Goal: Check status: Check status

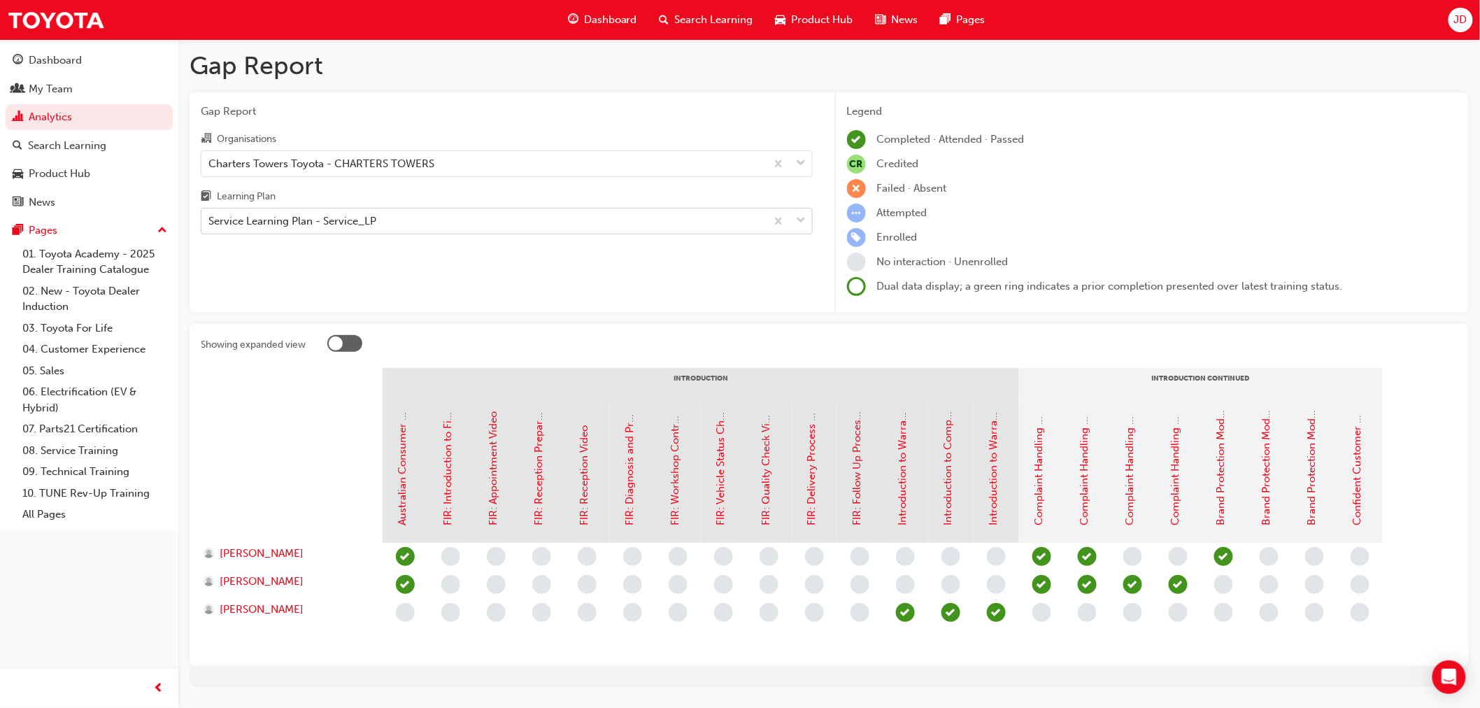
click at [392, 228] on div "Service Learning Plan - Service_LP" at bounding box center [483, 221] width 565 height 24
click at [210, 227] on input "Learning Plan Service Learning Plan - Service_LP" at bounding box center [208, 221] width 1 height 12
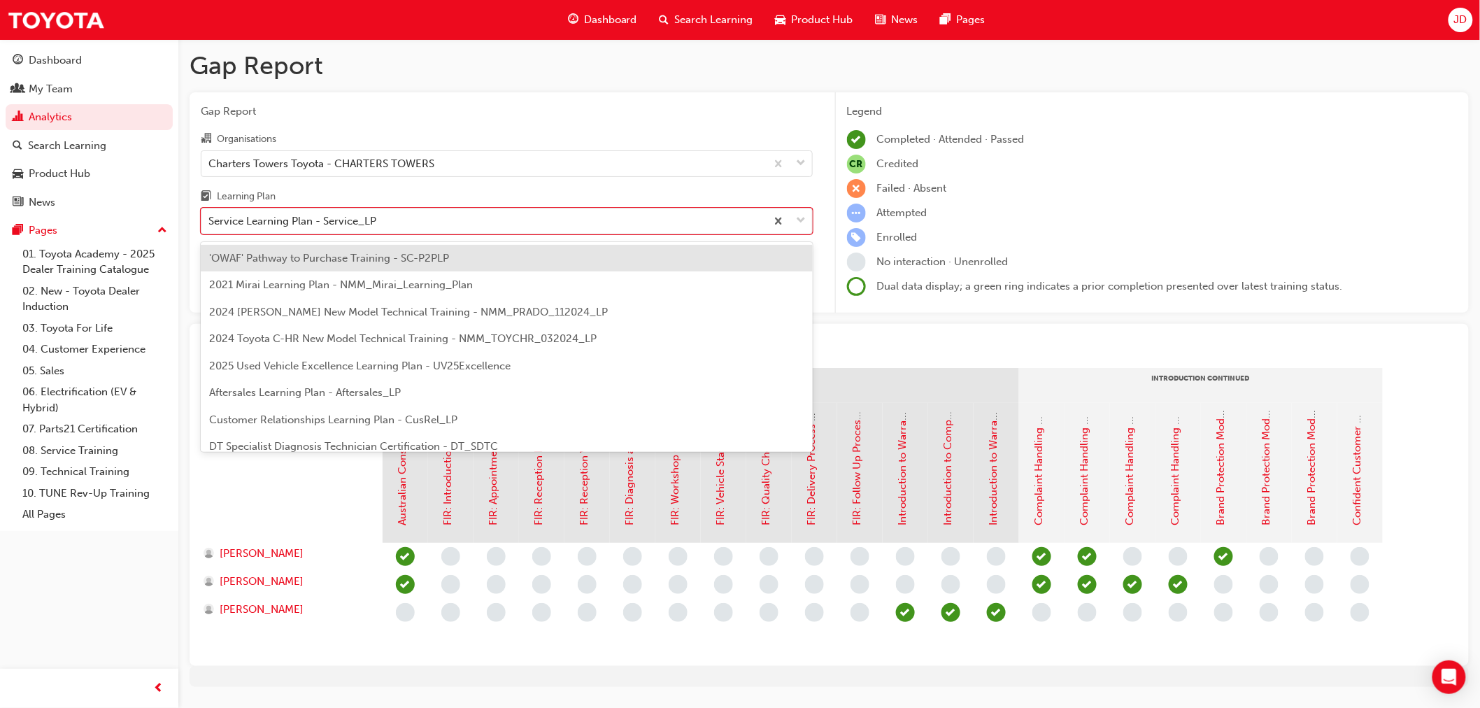
click at [572, 109] on span "Gap Report" at bounding box center [507, 112] width 612 height 16
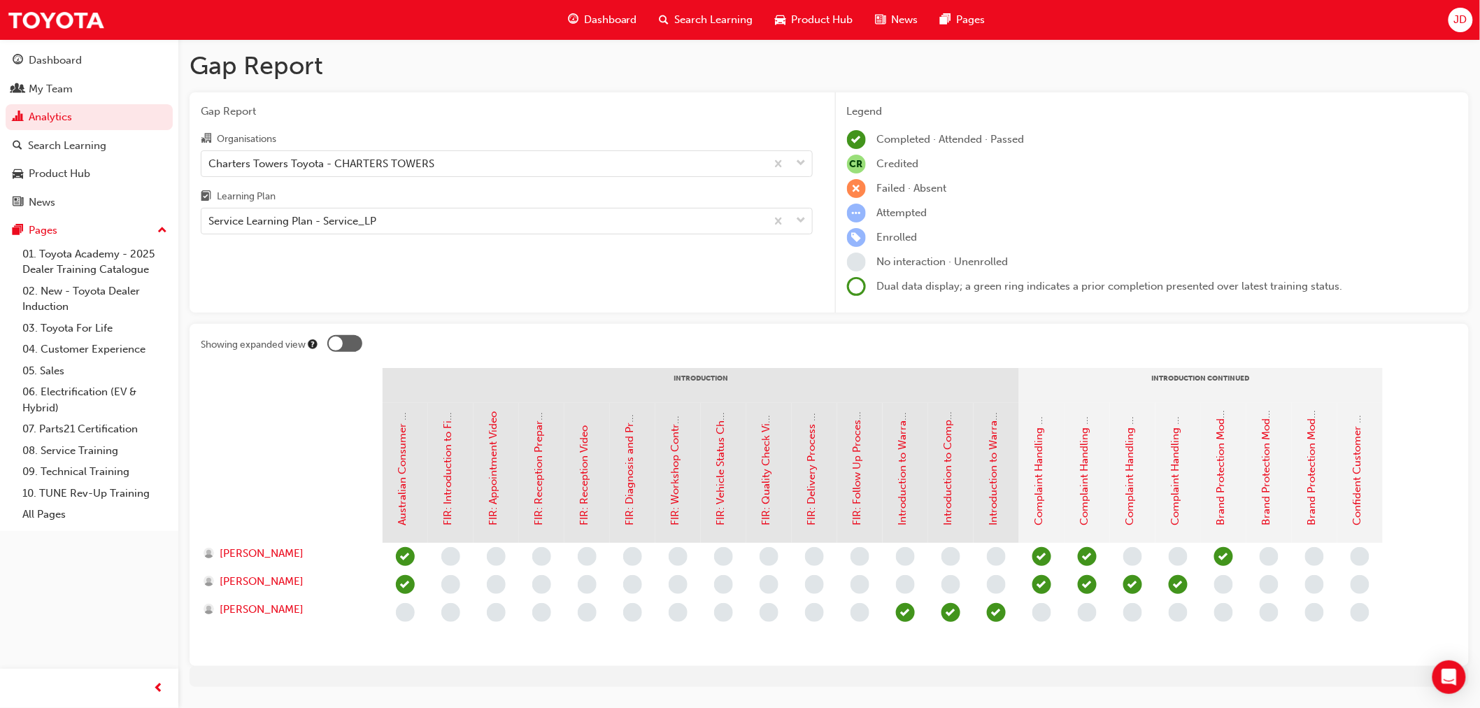
click at [600, 14] on span "Dashboard" at bounding box center [610, 20] width 53 height 16
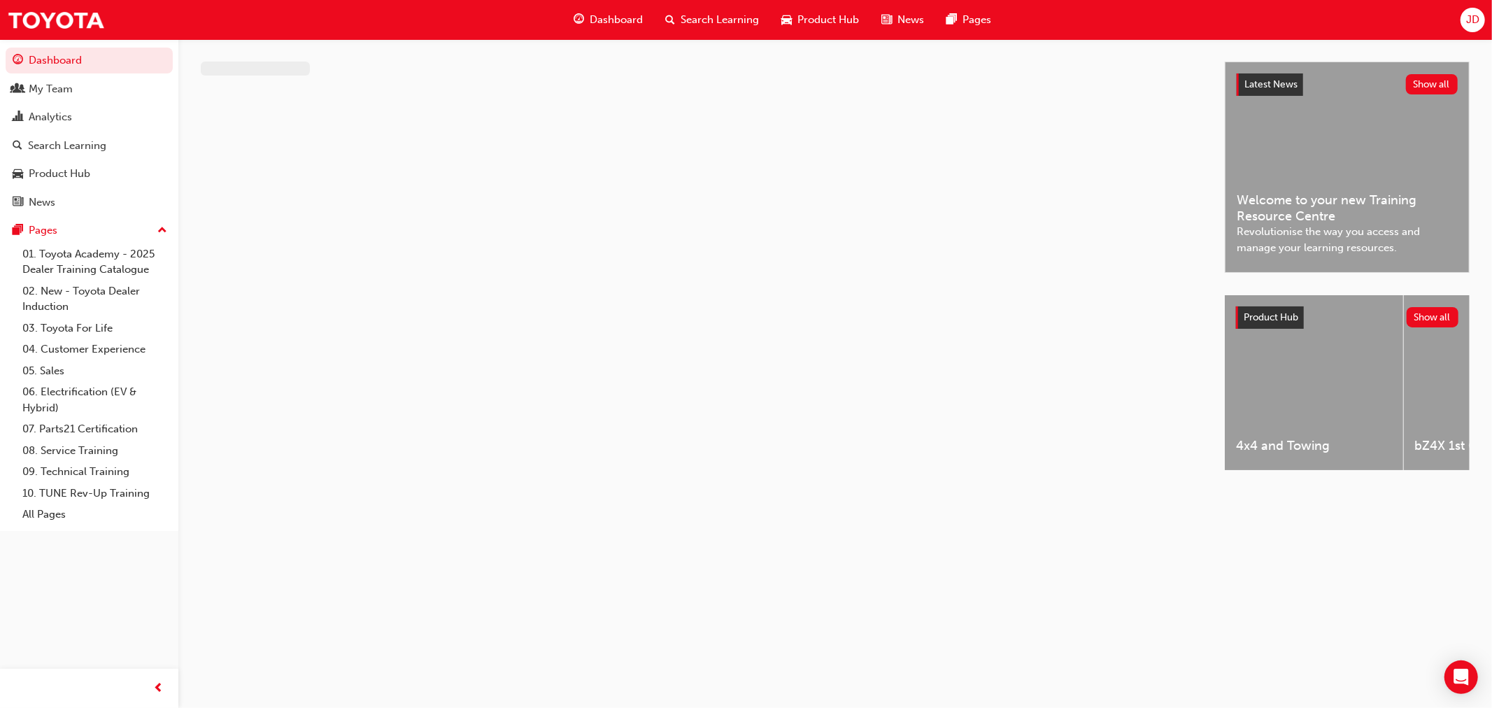
click at [1464, 28] on div "JD" at bounding box center [1473, 20] width 24 height 24
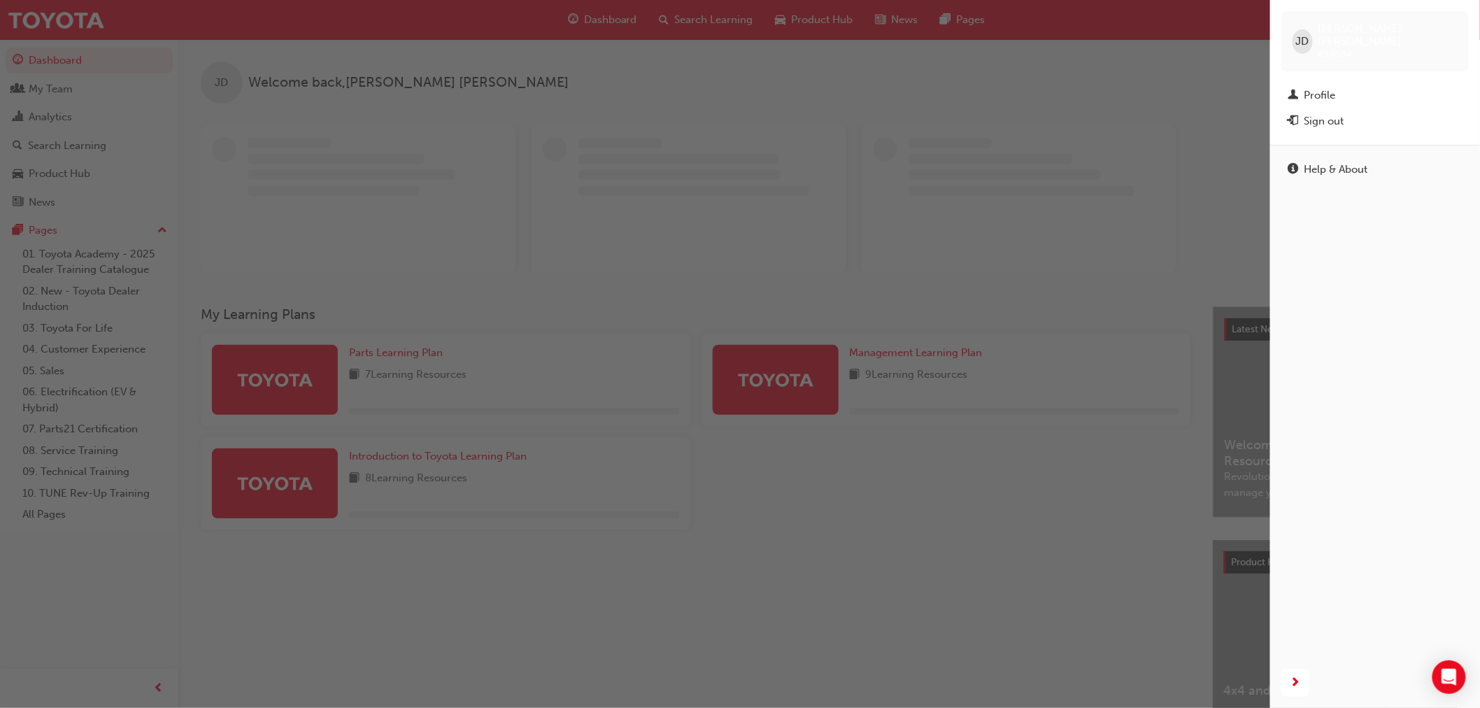
click at [872, 121] on div "button" at bounding box center [635, 354] width 1270 height 708
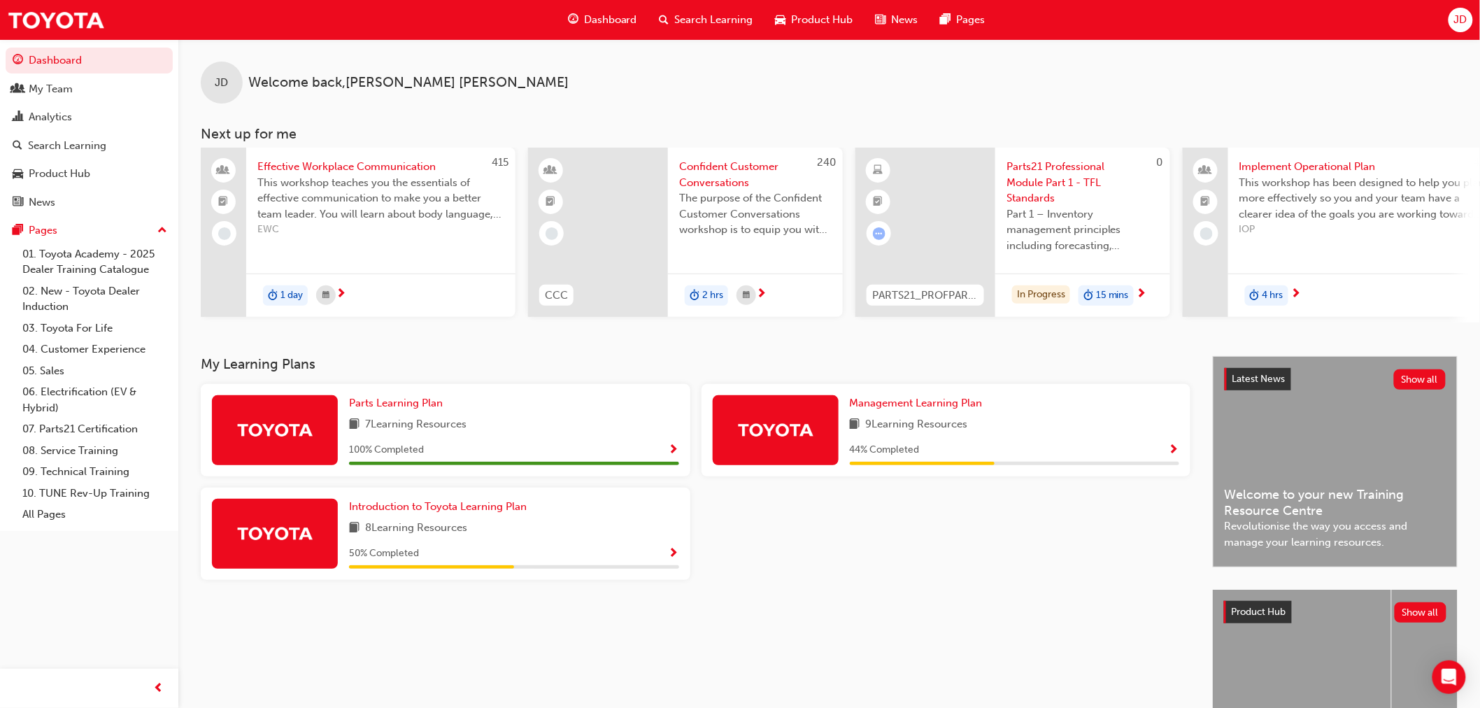
click at [404, 652] on div "My Learning Plans Parts Learning Plan 7 Learning Resources 100 % Completed Mana…" at bounding box center [707, 573] width 1012 height 434
click at [997, 598] on div "My Learning Plans Parts Learning Plan 7 Learning Resources 100 % Completed Mana…" at bounding box center [707, 573] width 1012 height 434
click at [61, 98] on div "My Team" at bounding box center [89, 88] width 153 height 17
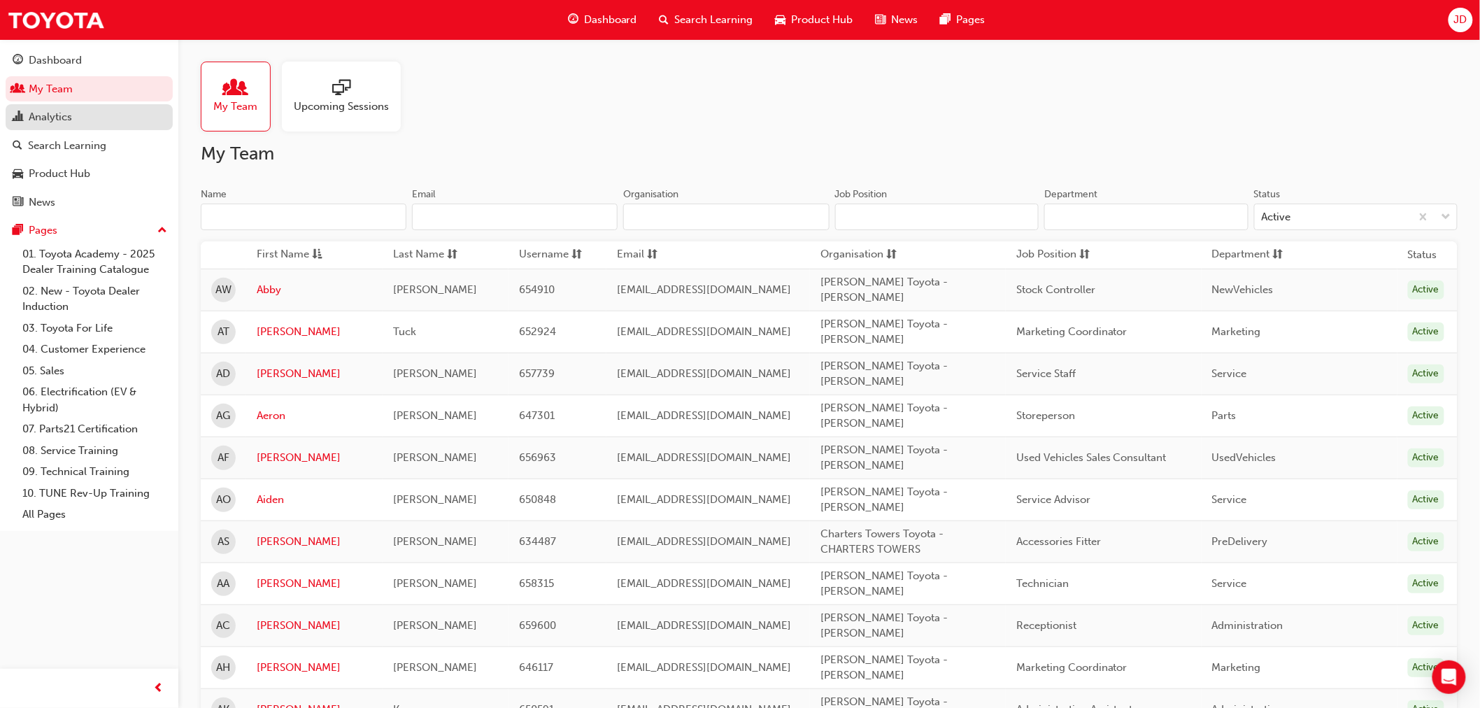
click at [73, 123] on div "Analytics" at bounding box center [89, 116] width 153 height 17
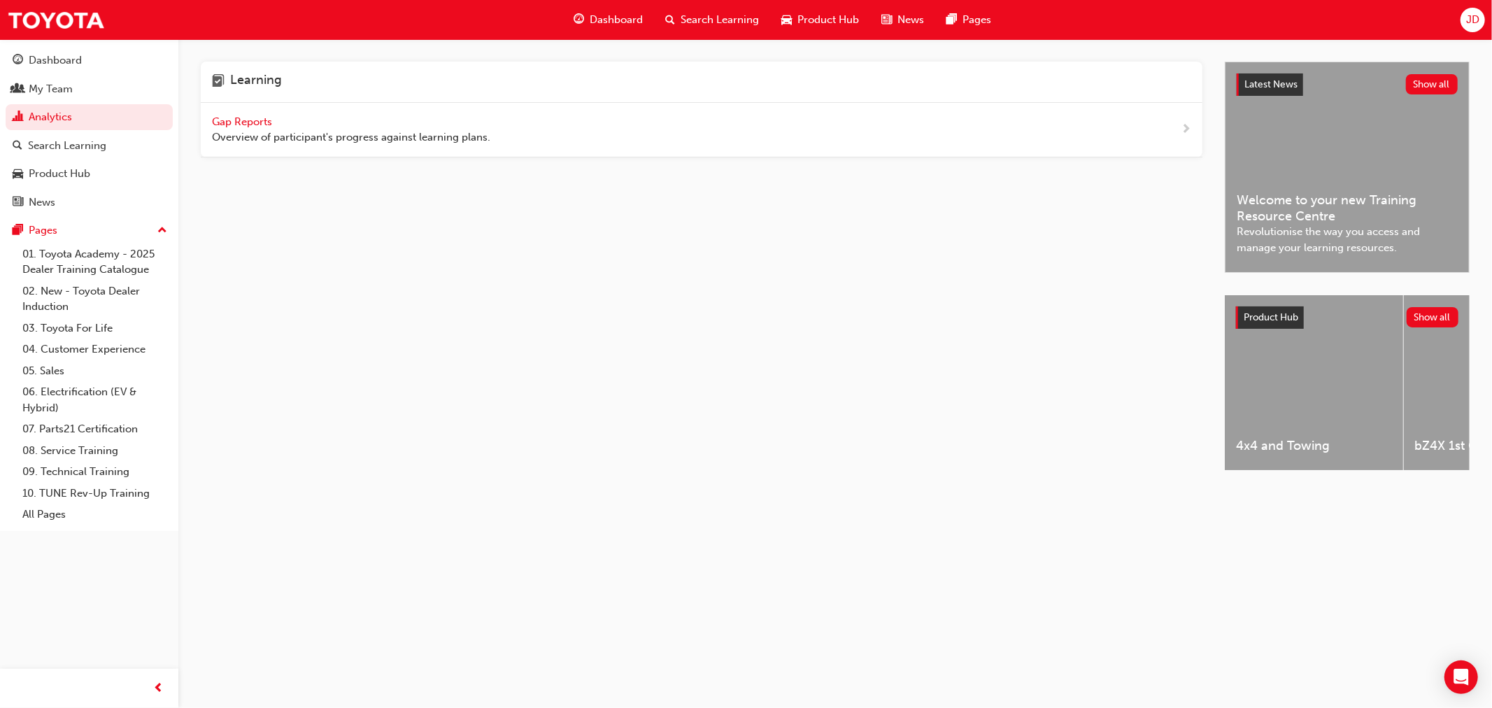
click at [1193, 124] on div "Gap Reports Overview of participant's progress against learning plans." at bounding box center [702, 130] width 1002 height 55
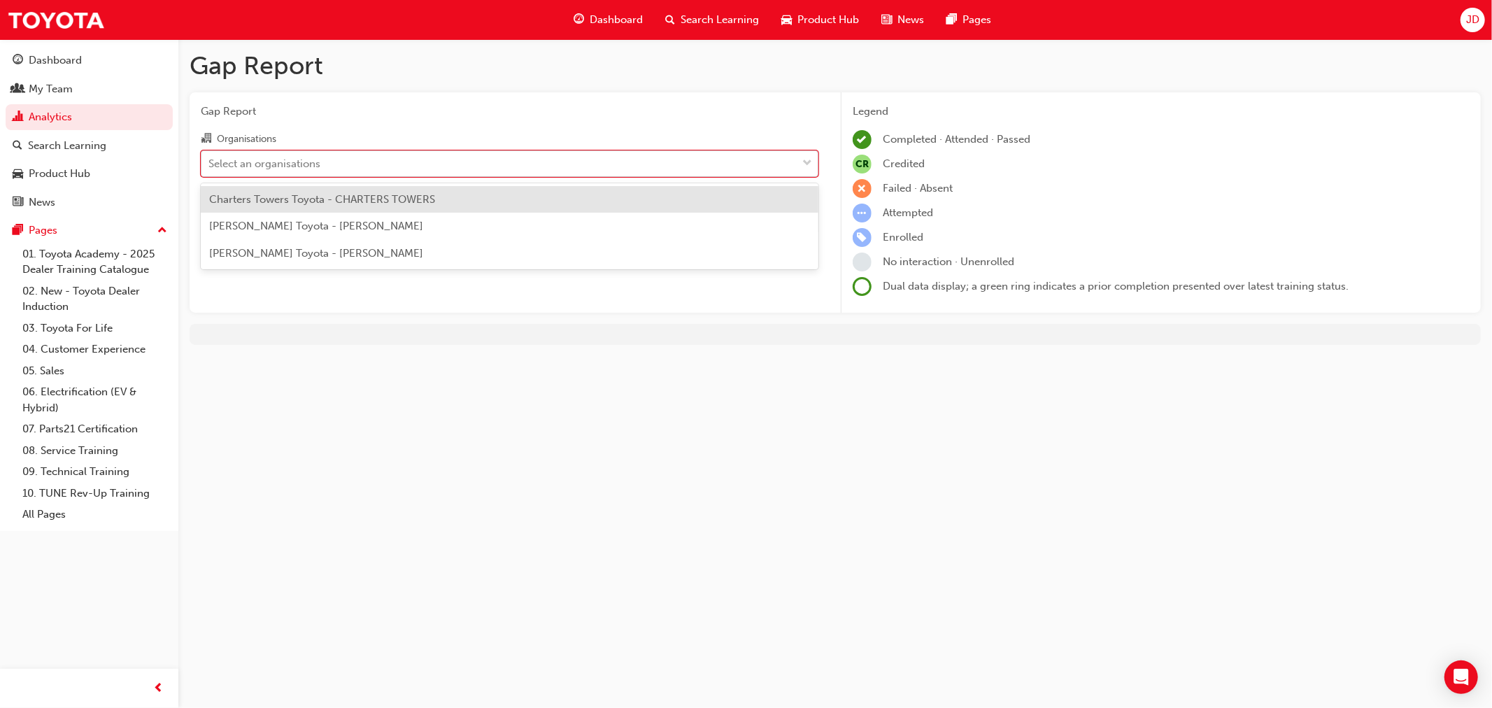
click at [317, 156] on div "Select an organisations" at bounding box center [264, 163] width 112 height 16
click at [210, 157] on input "Organisations option Charters Towers Toyota - CHARTERS TOWERS focused, 1 of 3. …" at bounding box center [208, 163] width 1 height 12
click at [325, 201] on span "Charters Towers Toyota - CHARTERS TOWERS" at bounding box center [322, 199] width 226 height 13
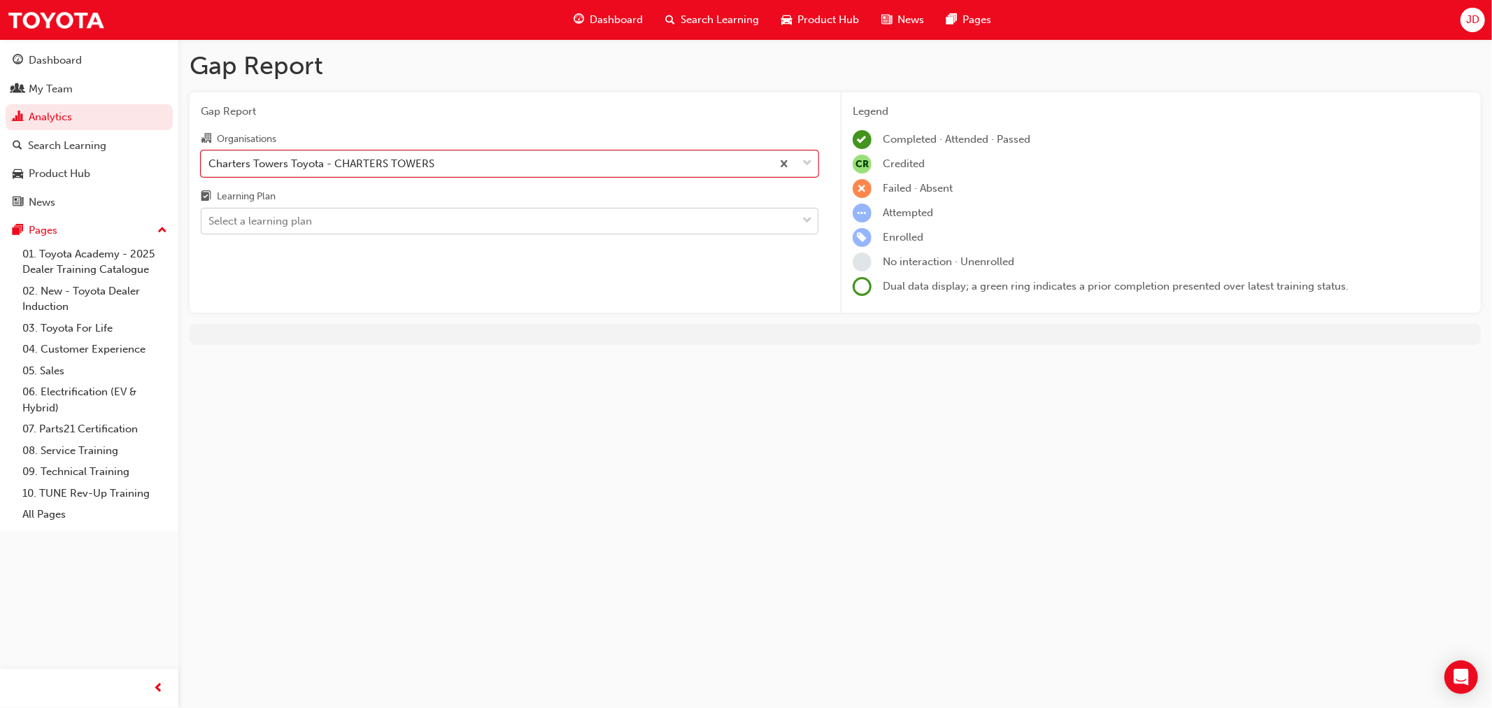
click at [329, 218] on div "Select a learning plan" at bounding box center [498, 221] width 595 height 24
click at [210, 218] on input "Learning Plan Select a learning plan" at bounding box center [208, 221] width 1 height 12
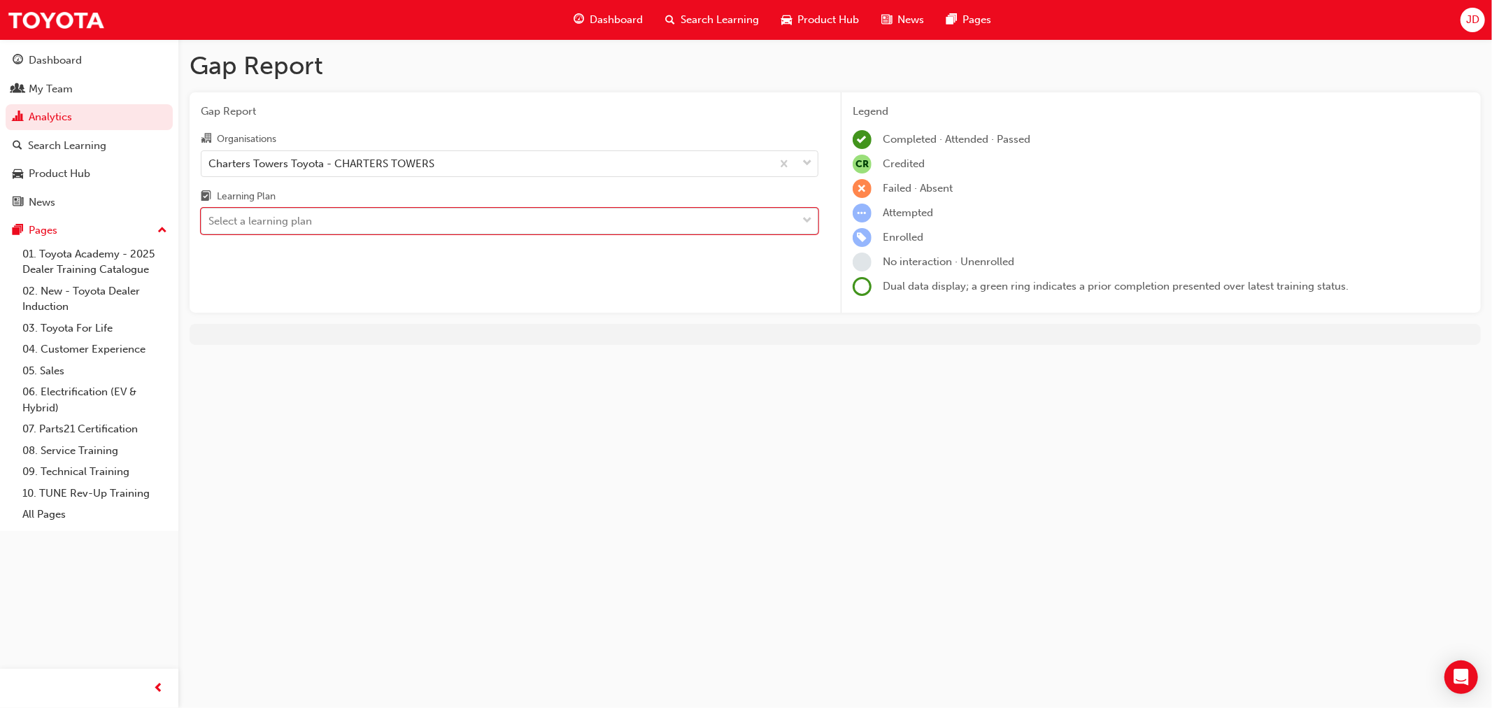
click at [329, 218] on div "Select a learning plan" at bounding box center [498, 221] width 595 height 24
click at [210, 218] on input "Learning Plan 0 results available. Select is focused ,type to refine list, pres…" at bounding box center [208, 221] width 1 height 12
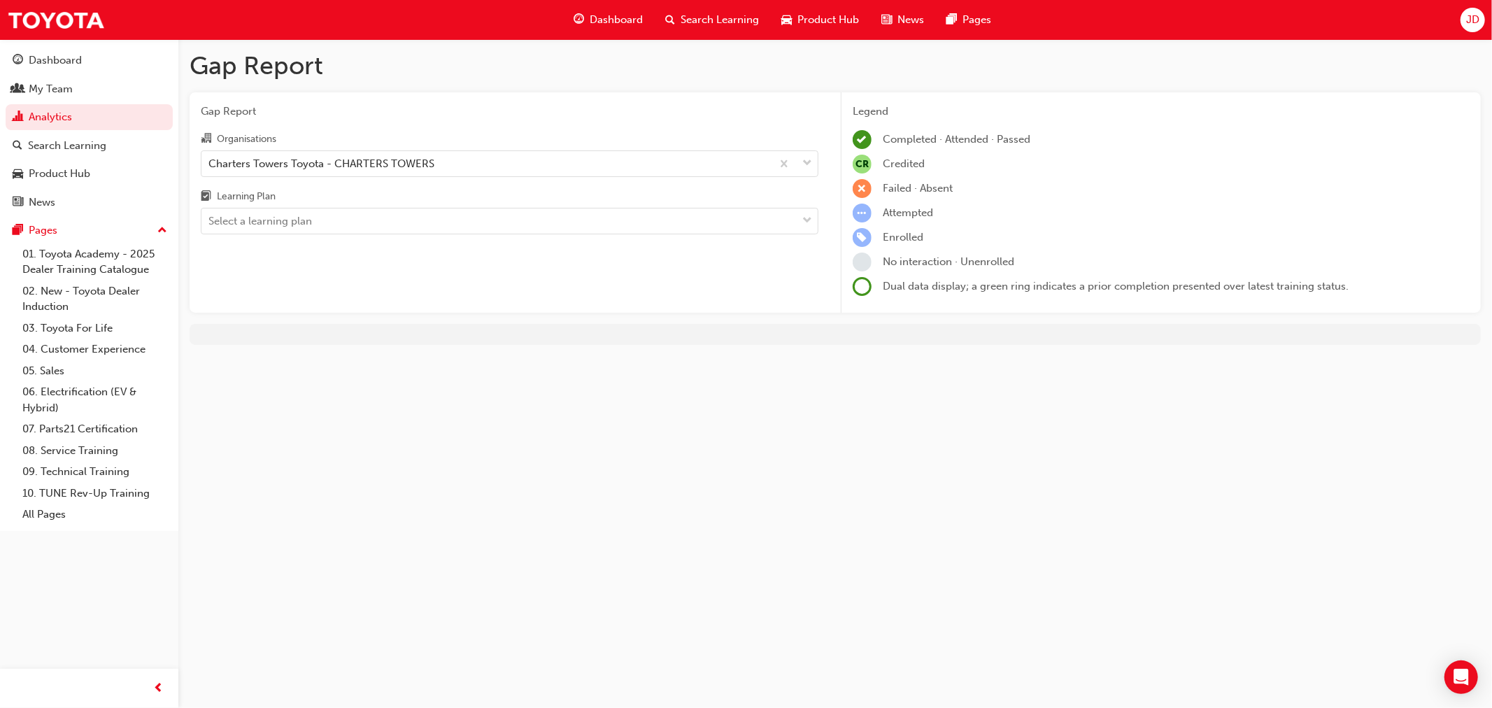
click at [1026, 372] on div "Gap Report Gap Report Organisations Charters Towers Toyota - CHARTERS TOWERS Le…" at bounding box center [746, 354] width 1492 height 708
click at [290, 199] on div "Learning Plan" at bounding box center [510, 198] width 618 height 20
click at [210, 215] on input "Learning Plan Select a learning plan" at bounding box center [208, 221] width 1 height 12
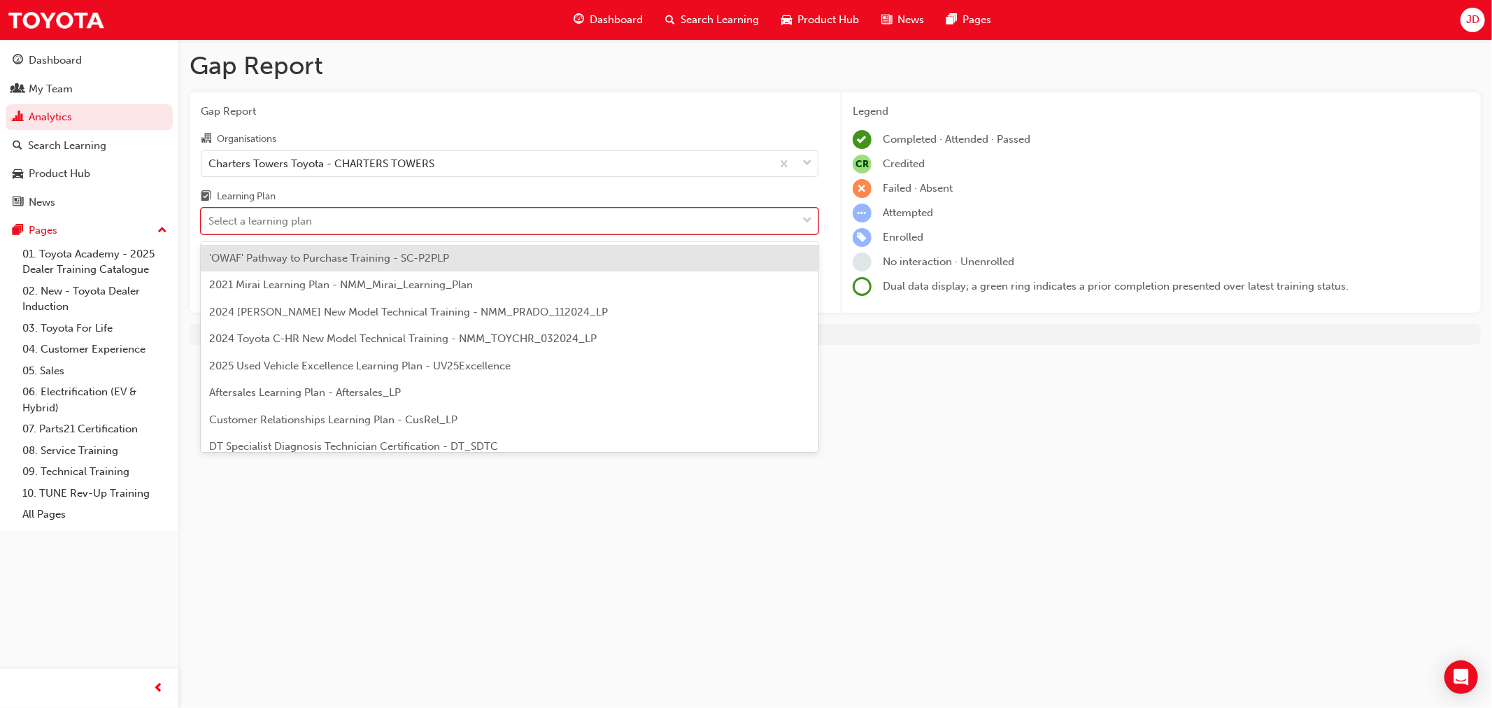
click at [309, 217] on div "Select a learning plan" at bounding box center [260, 221] width 104 height 16
click at [210, 217] on input "Learning Plan option 'OWAF' Pathway to Purchase Training - SC-P2PLP focused, 1 …" at bounding box center [208, 221] width 1 height 12
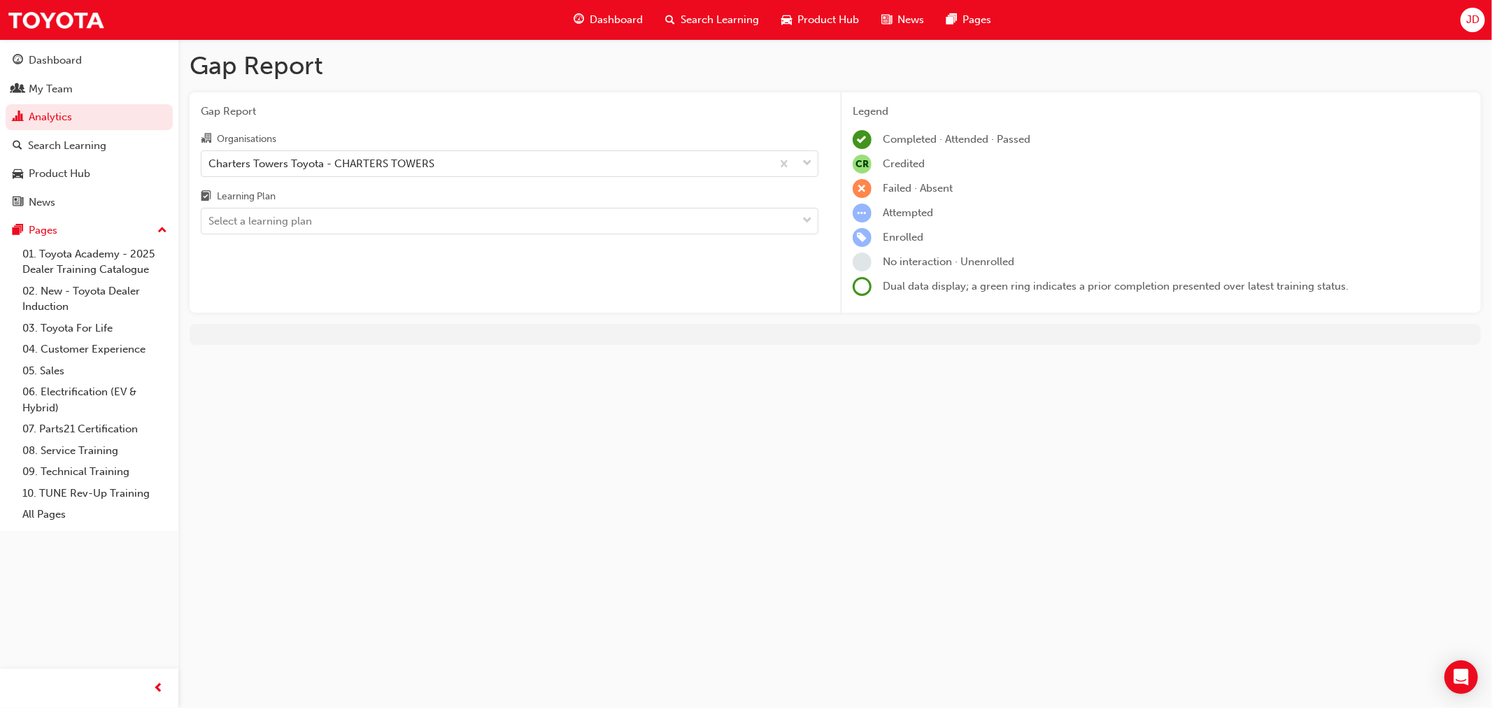
drag, startPoint x: 379, startPoint y: 305, endPoint x: 348, endPoint y: 247, distance: 65.7
click at [379, 305] on div "Gap Report Organisations Charters Towers Toyota - CHARTERS TOWERS Learning Plan…" at bounding box center [510, 202] width 640 height 221
click at [338, 211] on div "Select a learning plan" at bounding box center [498, 221] width 595 height 24
click at [210, 215] on input "Learning Plan Select a learning plan" at bounding box center [208, 221] width 1 height 12
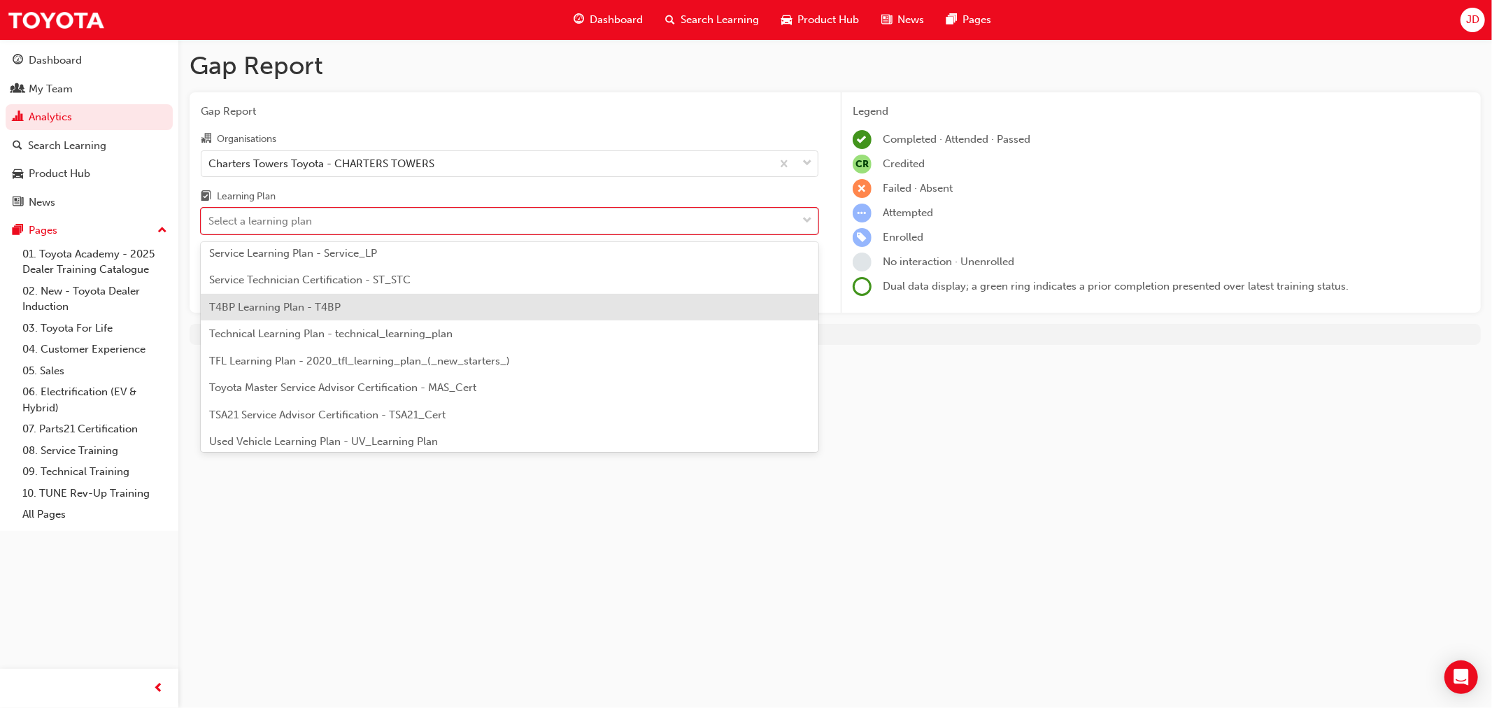
scroll to position [603, 0]
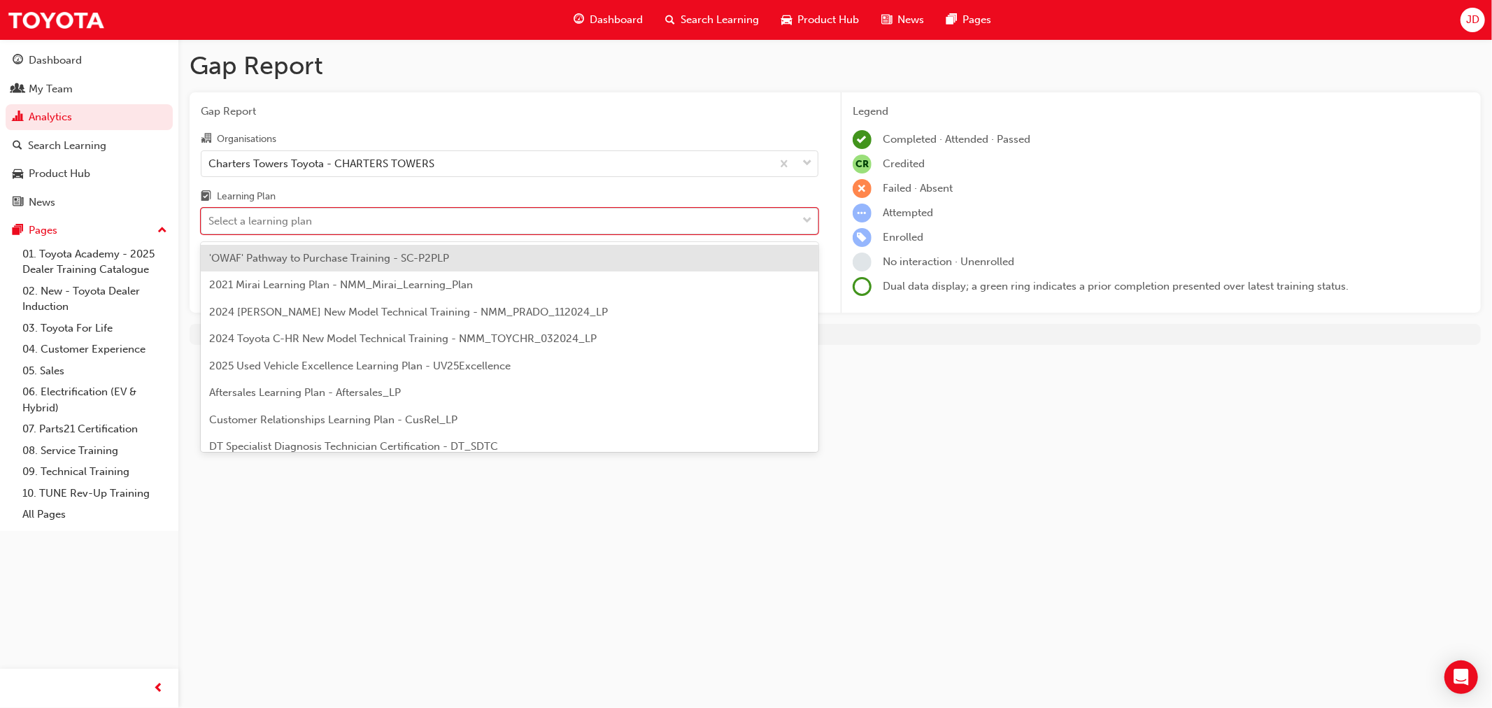
click at [355, 234] on div "Select a learning plan" at bounding box center [510, 221] width 618 height 27
click at [210, 227] on input "Learning Plan option 'OWAF' Pathway to Purchase Training - SC-P2PLP focused, 1 …" at bounding box center [208, 221] width 1 height 12
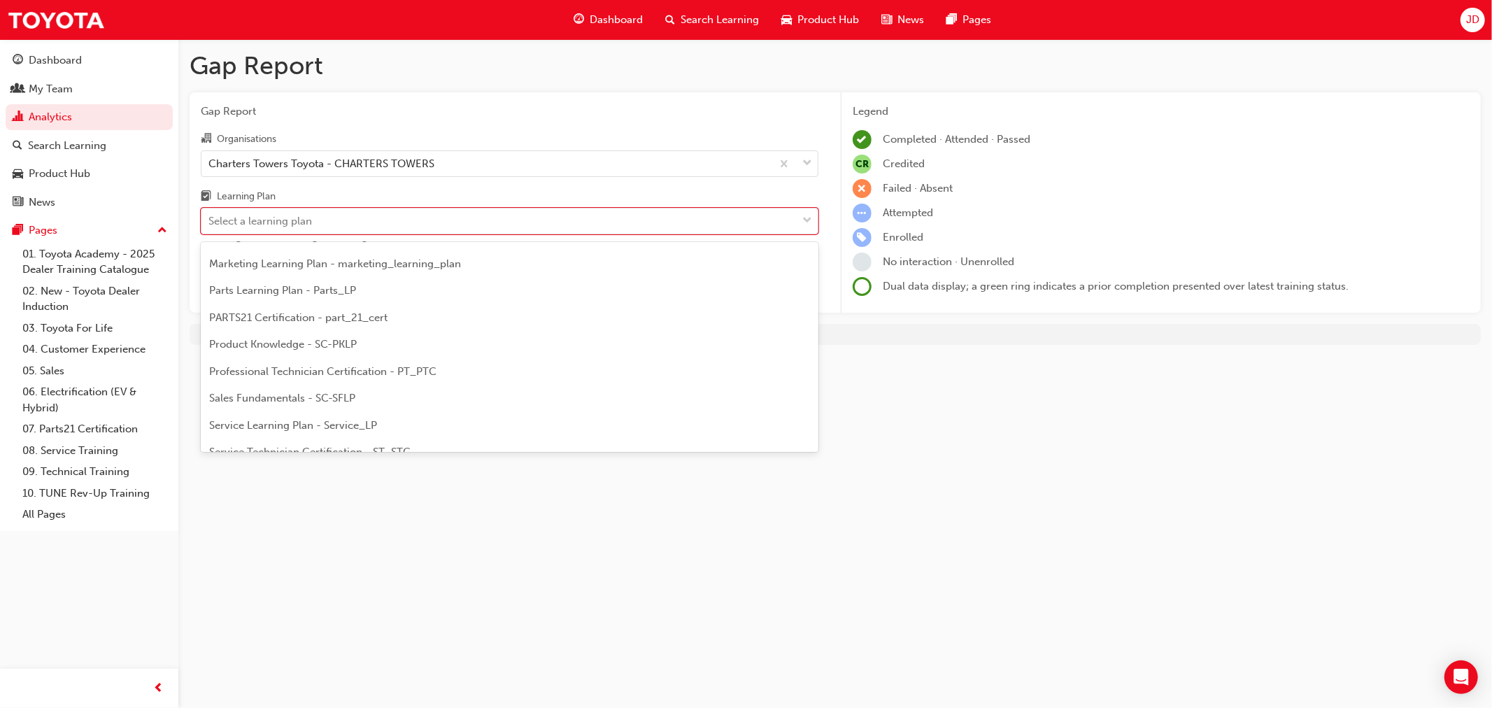
scroll to position [375, 0]
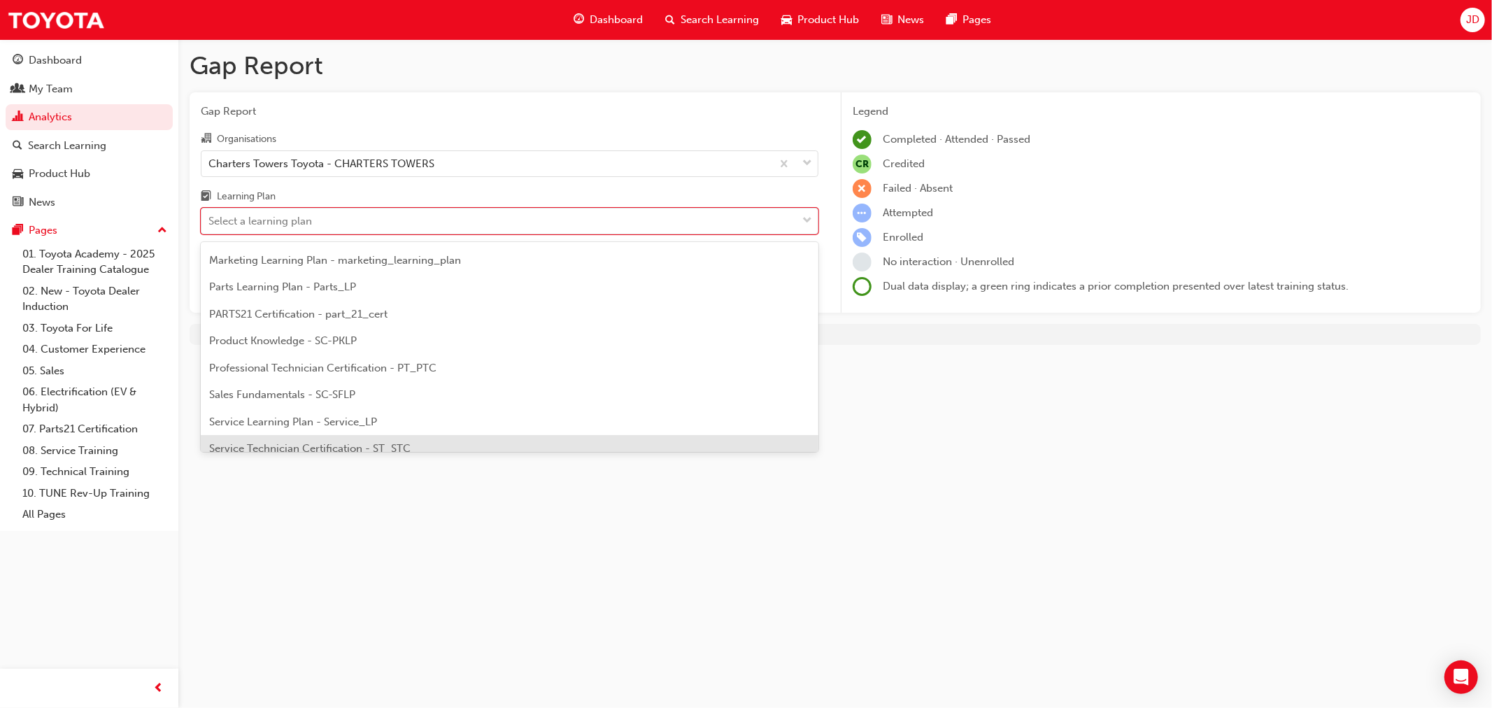
click at [787, 528] on div "Gap Report Gap Report Organisations Charters Towers Toyota - CHARTERS TOWERS Le…" at bounding box center [746, 354] width 1492 height 708
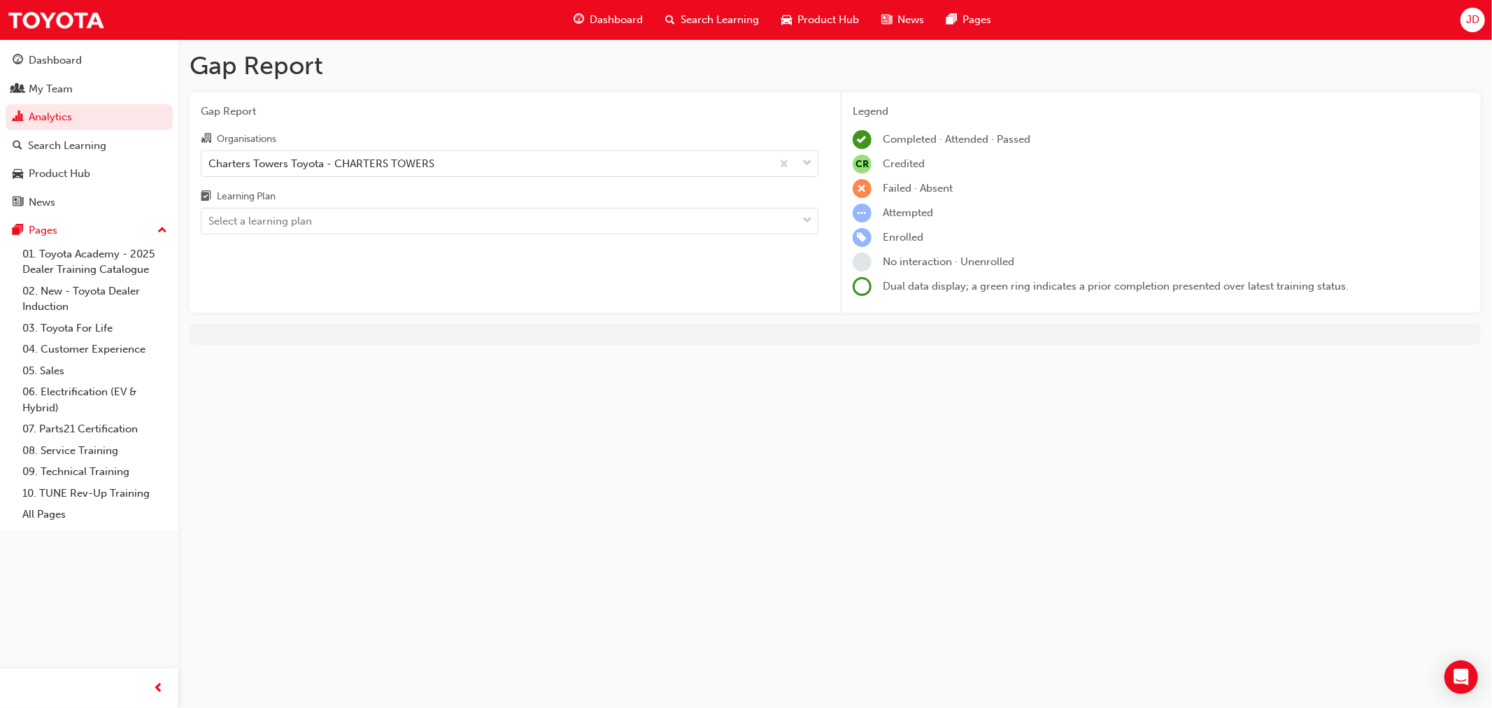
click at [807, 707] on html "Your version of Internet Explorer is outdated and not supported. Please upgrade…" at bounding box center [746, 354] width 1492 height 708
click at [844, 395] on div "Gap Report Gap Report Organisations Charters Towers Toyota - CHARTERS TOWERS Le…" at bounding box center [746, 354] width 1492 height 708
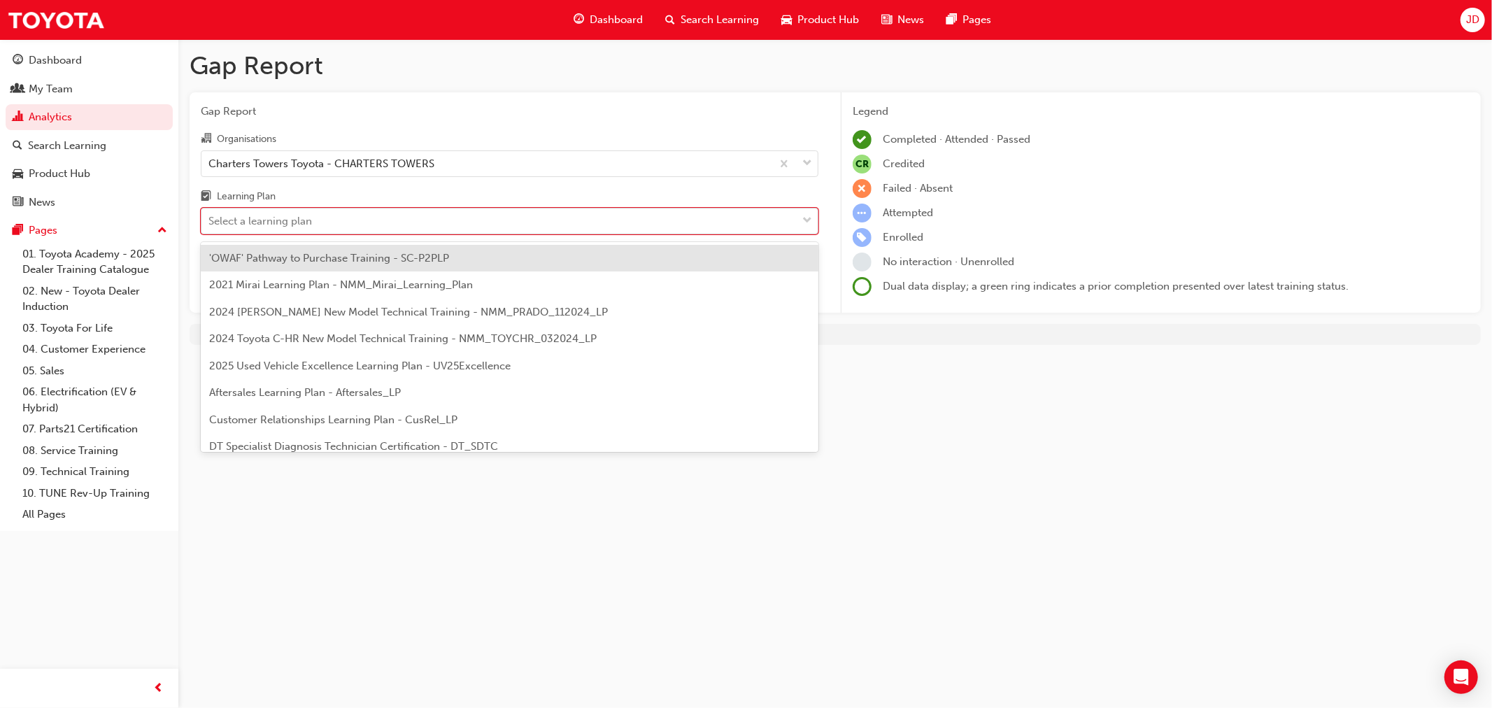
click at [329, 225] on div "Select a learning plan" at bounding box center [498, 221] width 595 height 24
click at [210, 225] on input "Learning Plan option 'OWAF' Pathway to Purchase Training - SC-P2PLP focused, 1 …" at bounding box center [208, 221] width 1 height 12
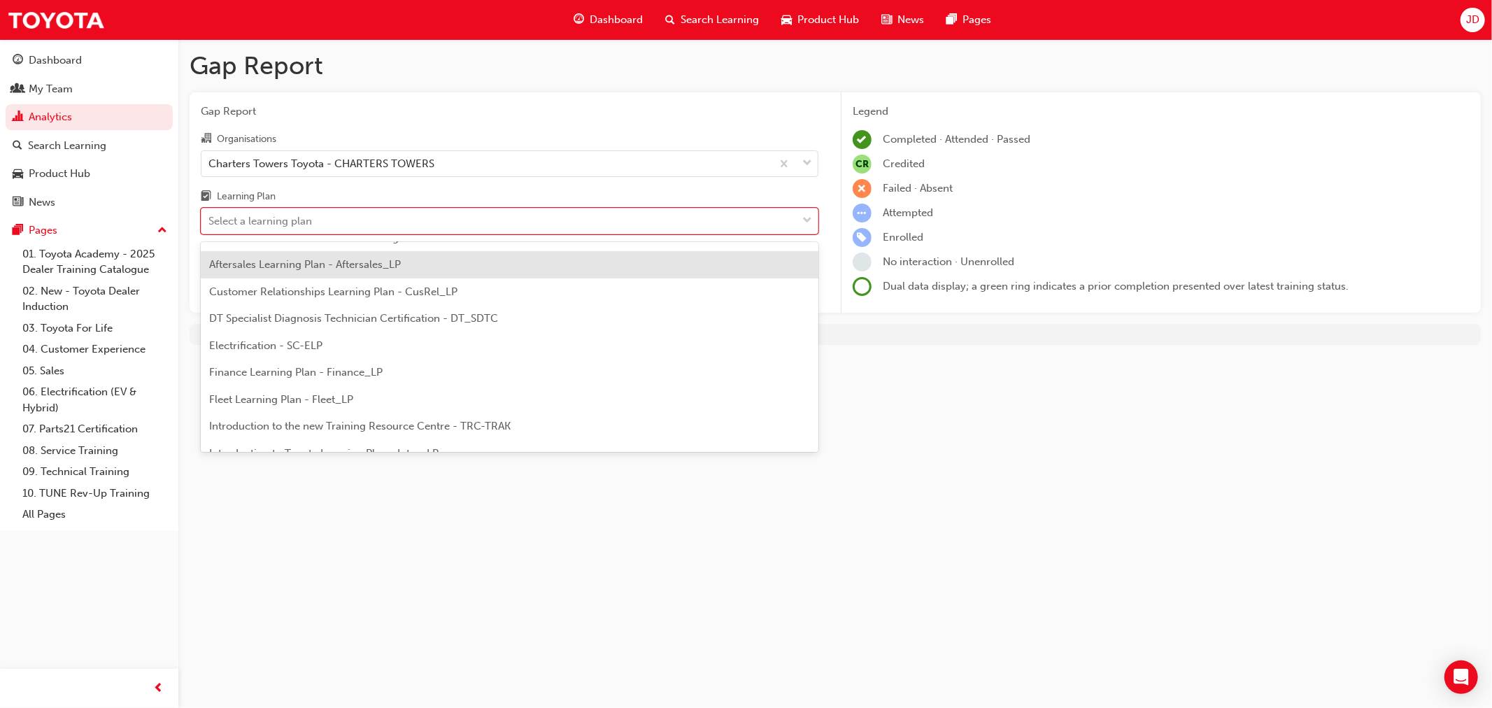
scroll to position [0, 0]
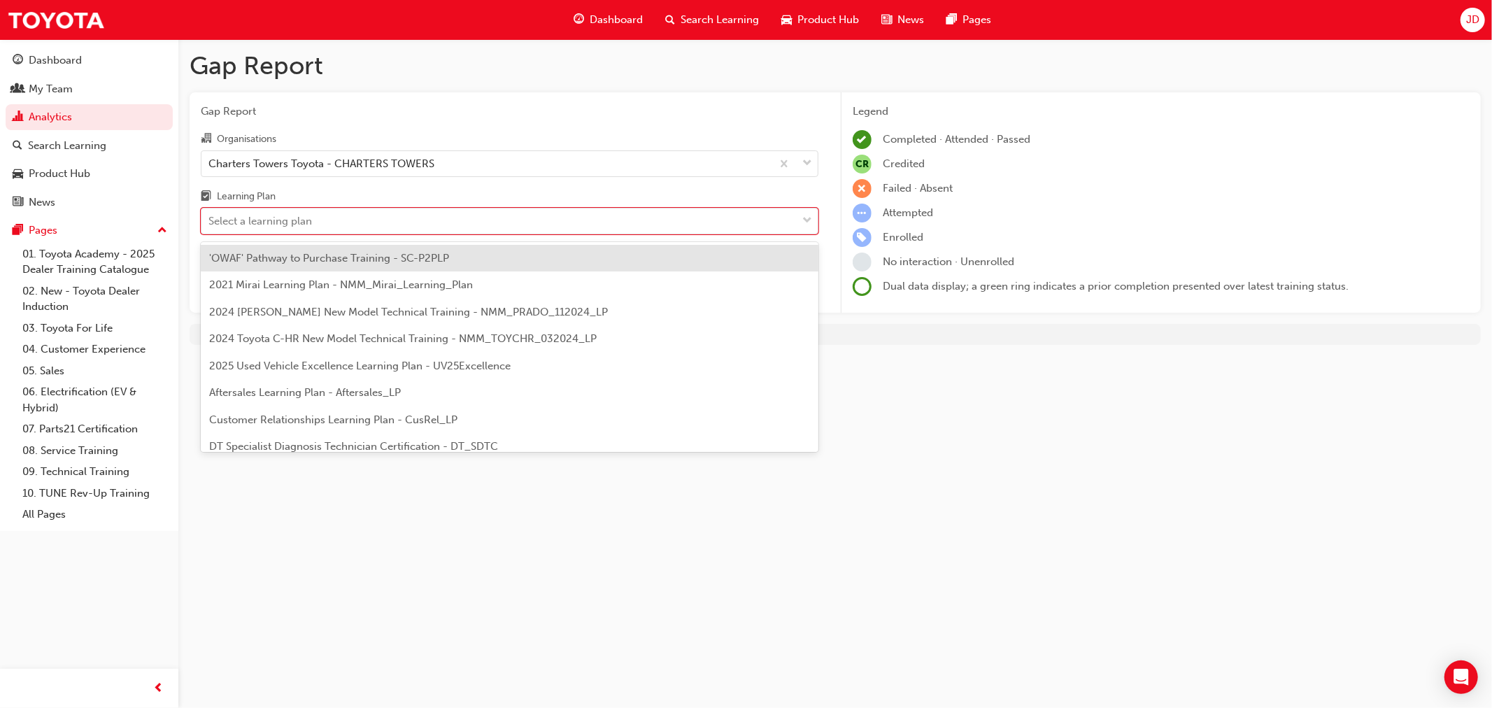
click at [325, 532] on div "Gap Report Gap Report Organisations Charters Towers Toyota - CHARTERS TOWERS Le…" at bounding box center [746, 354] width 1492 height 708
